Goal: Find contact information: Find contact information

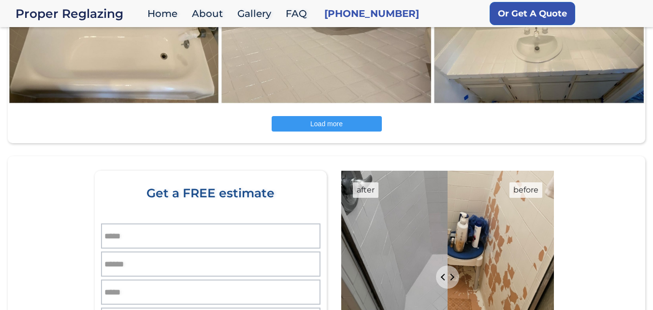
scroll to position [1546, 0]
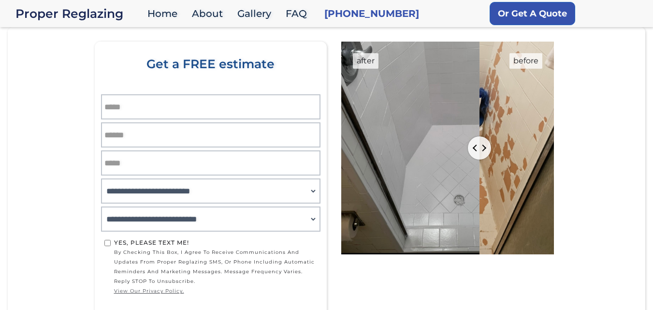
drag, startPoint x: 454, startPoint y: 146, endPoint x: 477, endPoint y: 151, distance: 24.1
type input "**"
click at [477, 151] on input "Percent of revealed content" at bounding box center [448, 148] width 214 height 213
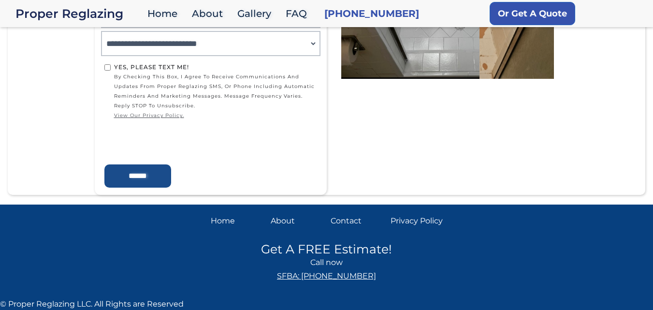
scroll to position [1722, 0]
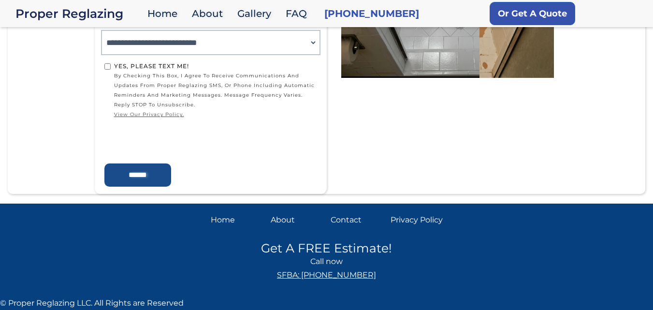
click at [344, 216] on div "Contact" at bounding box center [356, 220] width 52 height 14
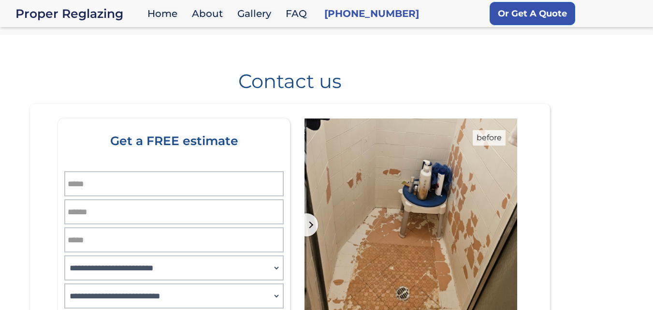
drag, startPoint x: 415, startPoint y: 224, endPoint x: 310, endPoint y: 214, distance: 105.3
click at [310, 214] on input "Percent of revealed content" at bounding box center [411, 224] width 214 height 213
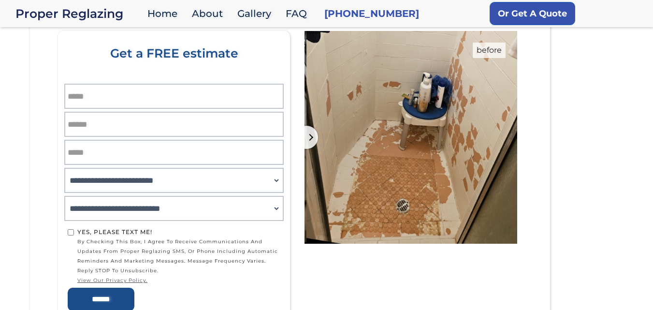
scroll to position [64, 0]
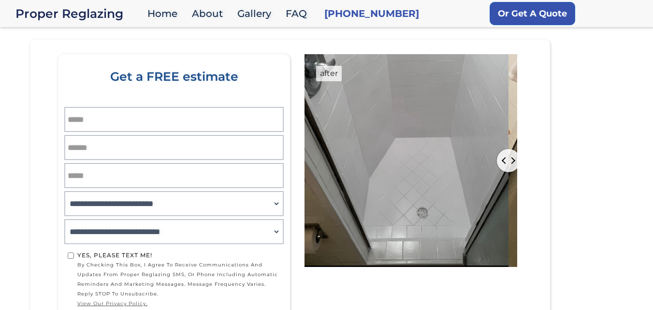
drag, startPoint x: 309, startPoint y: 162, endPoint x: 505, endPoint y: 166, distance: 196.7
type input "**"
click at [505, 166] on input "Percent of revealed content" at bounding box center [411, 160] width 214 height 213
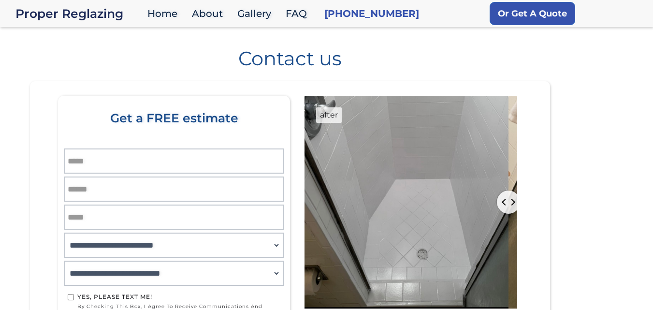
scroll to position [0, 0]
